Goal: Task Accomplishment & Management: Manage account settings

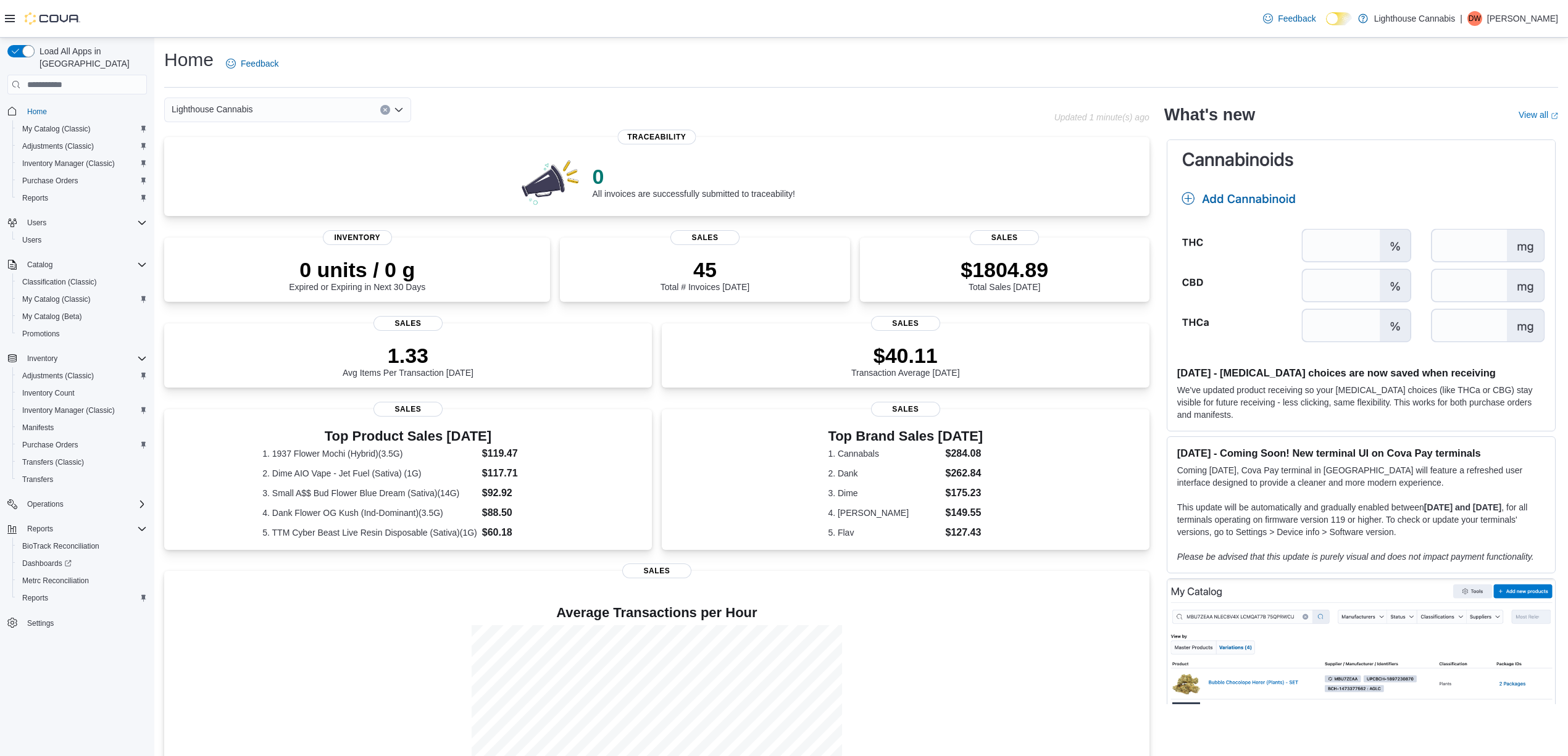
click at [1539, 12] on p "[PERSON_NAME]" at bounding box center [1522, 18] width 71 height 15
click at [1473, 127] on span "Sign Out" at bounding box center [1478, 125] width 33 height 12
